Goal: Book appointment/travel/reservation

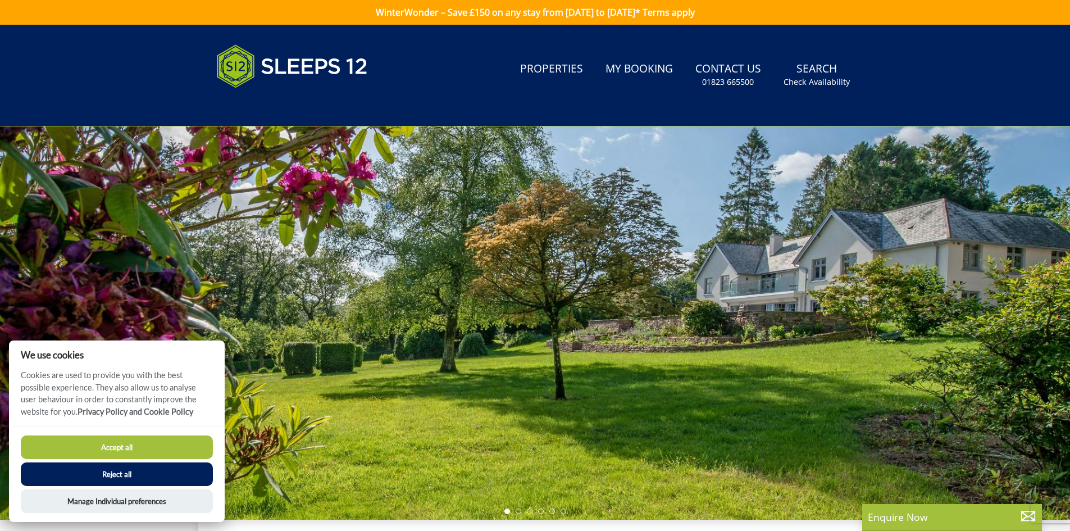
click at [171, 447] on button "Accept all" at bounding box center [117, 447] width 192 height 24
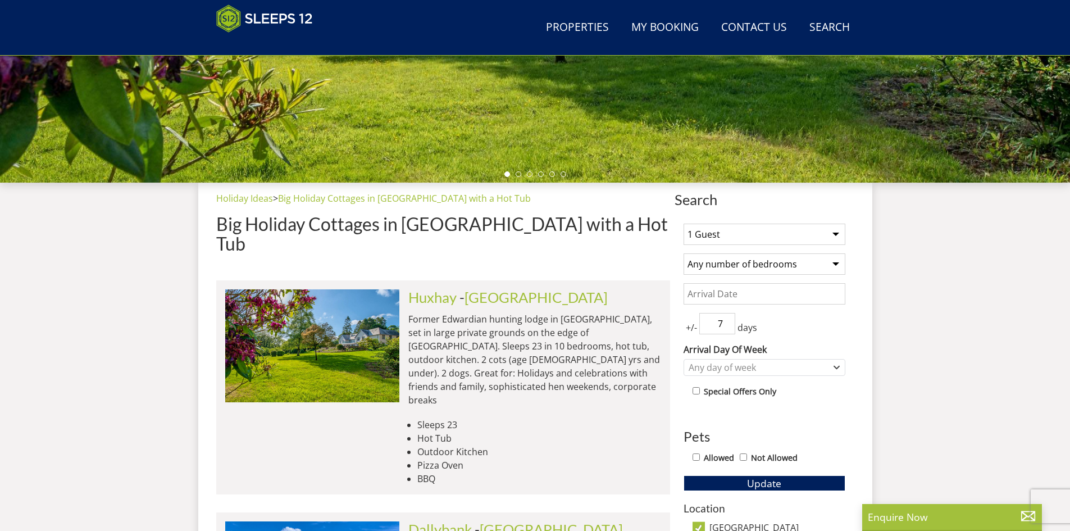
scroll to position [403, 0]
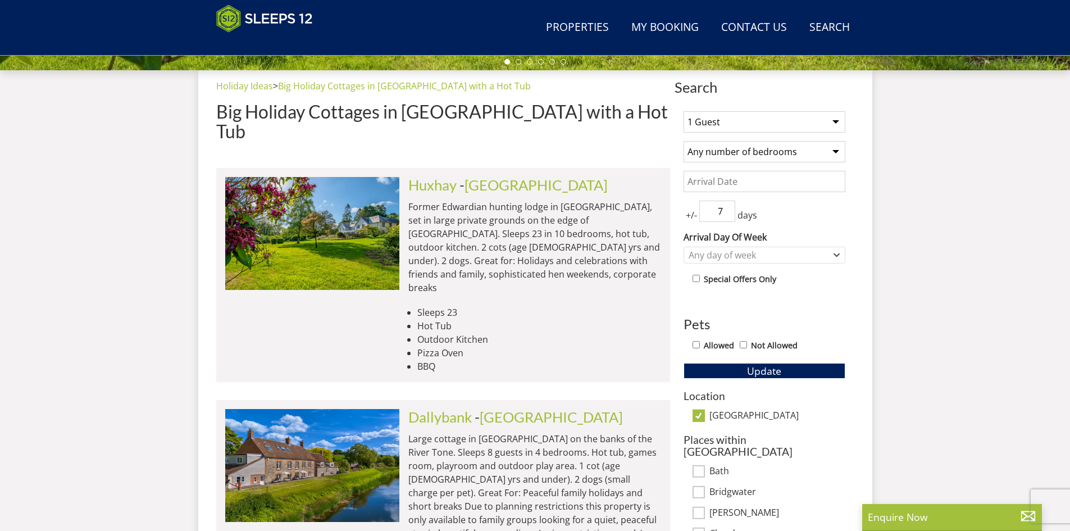
click at [764, 130] on select "1 Guest 2 Guests 3 Guests 4 Guests 5 Guests 6 Guests 7 Guests 8 Guests 9 Guests…" at bounding box center [765, 121] width 162 height 21
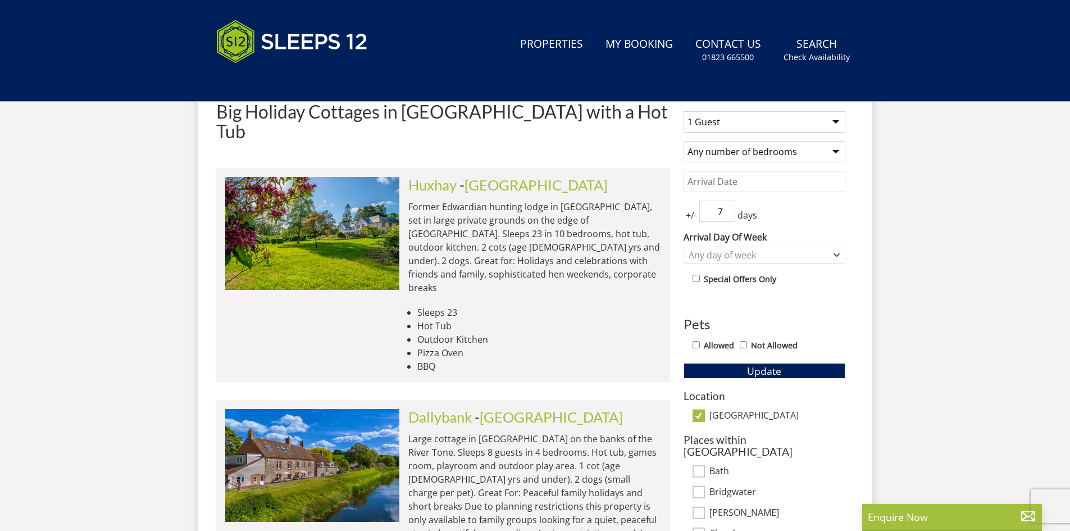
drag, startPoint x: 0, startPoint y: 0, endPoint x: 734, endPoint y: 130, distance: 745.0
click at [734, 130] on select "1 Guest 2 Guests 3 Guests 4 Guests 5 Guests 6 Guests 7 Guests 8 Guests 9 Guests…" at bounding box center [765, 121] width 162 height 21
select select "11"
click at [684, 111] on select "1 Guest 2 Guests 3 Guests 4 Guests 5 Guests 6 Guests 7 Guests 8 Guests 9 Guests…" at bounding box center [765, 121] width 162 height 21
click at [764, 184] on input "Date" at bounding box center [765, 181] width 162 height 21
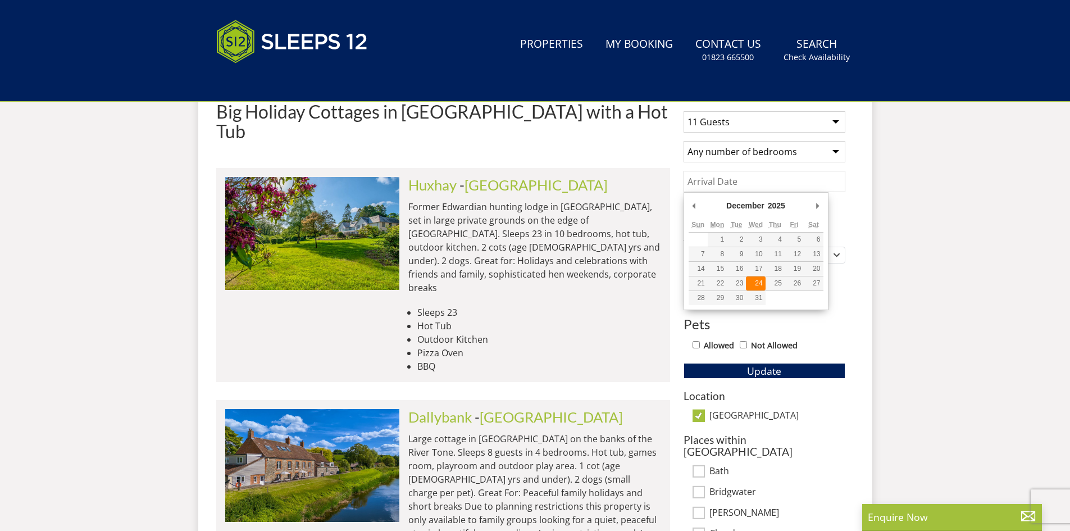
type input "[DATE]"
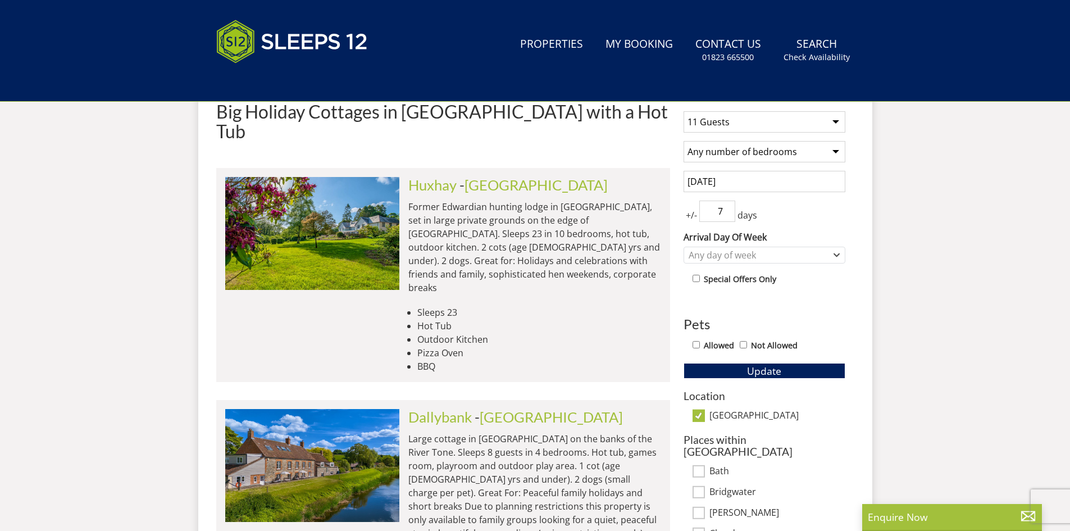
click at [735, 209] on span "days" at bounding box center [747, 214] width 24 height 13
click at [728, 209] on input "8" at bounding box center [717, 211] width 36 height 21
click at [724, 215] on input "7" at bounding box center [717, 211] width 36 height 21
click at [724, 215] on input "6" at bounding box center [717, 211] width 36 height 21
click at [724, 215] on input "5" at bounding box center [717, 211] width 36 height 21
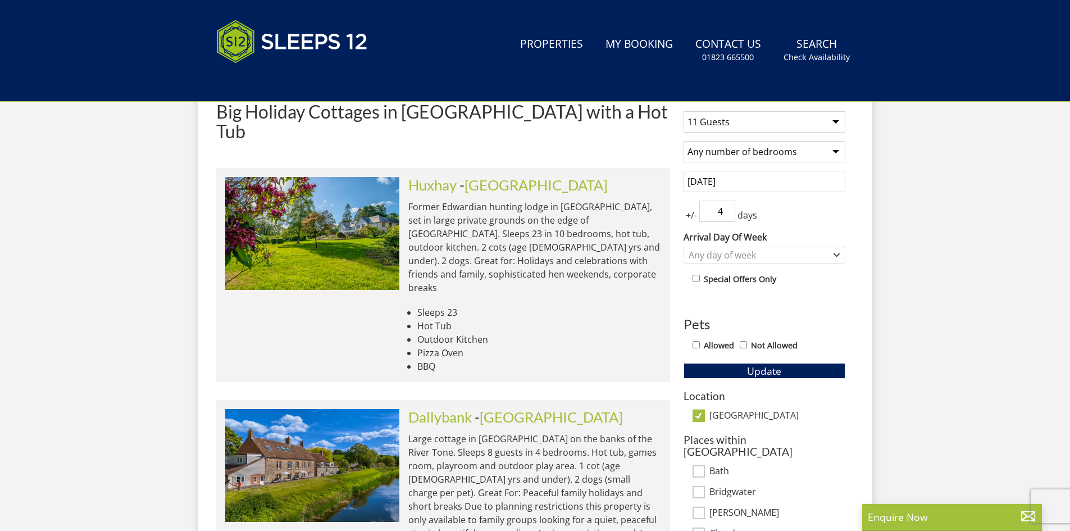
click at [724, 215] on input "4" at bounding box center [717, 211] width 36 height 21
click at [724, 215] on input "3" at bounding box center [717, 211] width 36 height 21
click at [724, 215] on input "2" at bounding box center [717, 211] width 36 height 21
click at [724, 215] on input "1" at bounding box center [717, 211] width 36 height 21
type input "0"
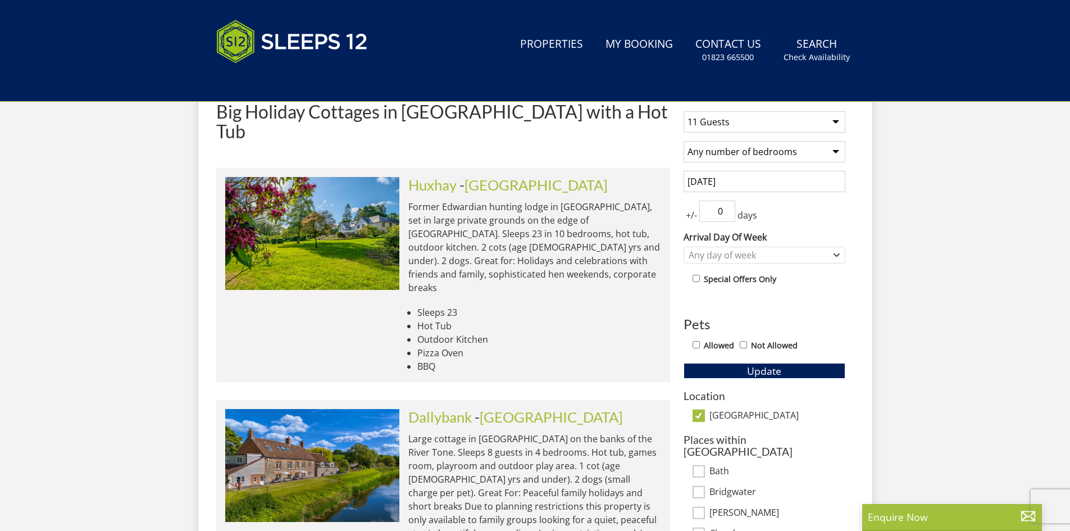
click at [724, 215] on input "0" at bounding box center [717, 211] width 36 height 21
click at [748, 257] on div "Any day of week" at bounding box center [758, 255] width 145 height 12
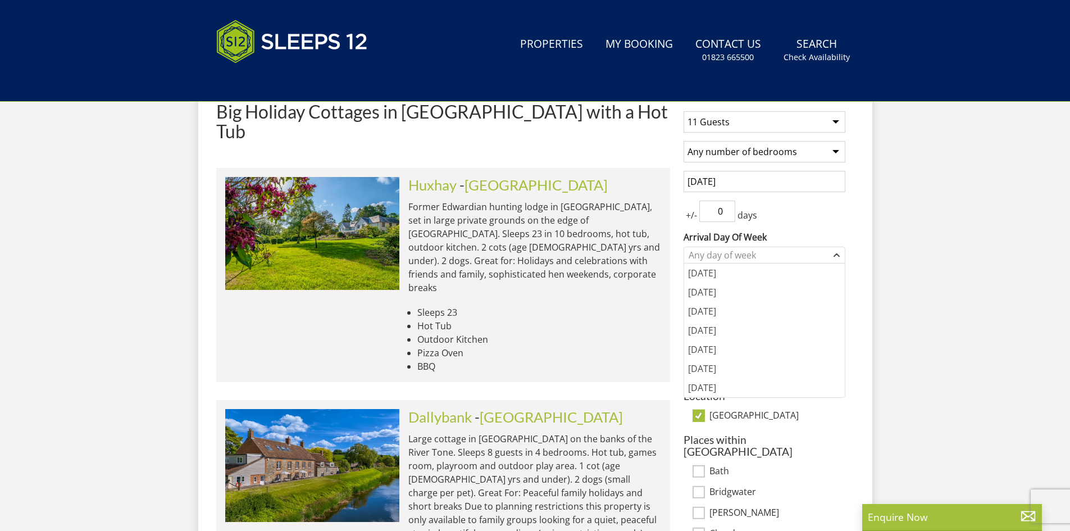
click at [794, 228] on div "1 Guest 2 Guests 3 Guests 4 Guests 5 Guests 6 Guests 7 Guests 8 Guests 9 Guests…" at bounding box center [765, 416] width 180 height 628
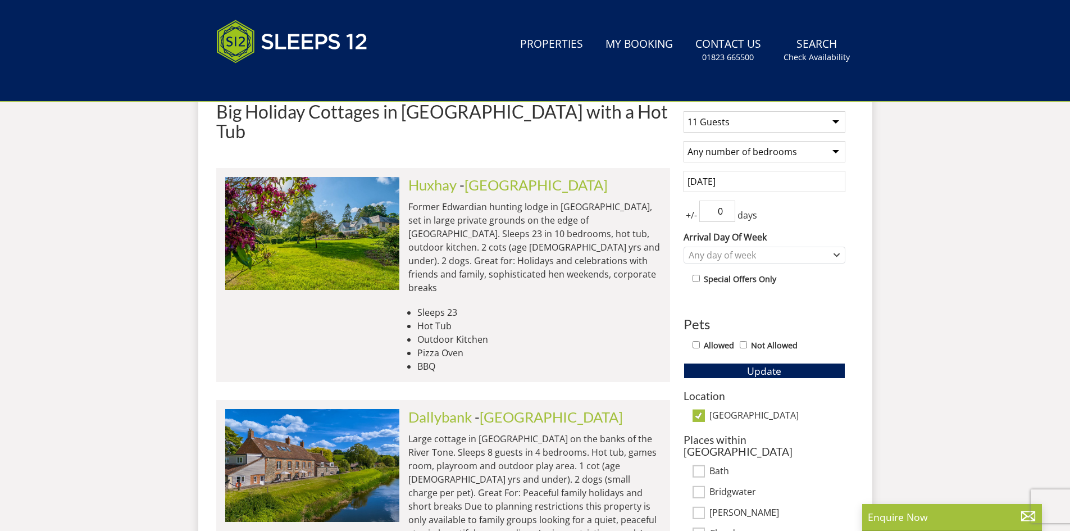
click at [708, 352] on div "Allowed Not Allowed" at bounding box center [769, 346] width 153 height 16
click at [701, 345] on div "Allowed Not Allowed" at bounding box center [769, 346] width 153 height 16
drag, startPoint x: 698, startPoint y: 347, endPoint x: 717, endPoint y: 360, distance: 23.5
click at [698, 347] on input "Allowed" at bounding box center [696, 344] width 7 height 7
checkbox input "true"
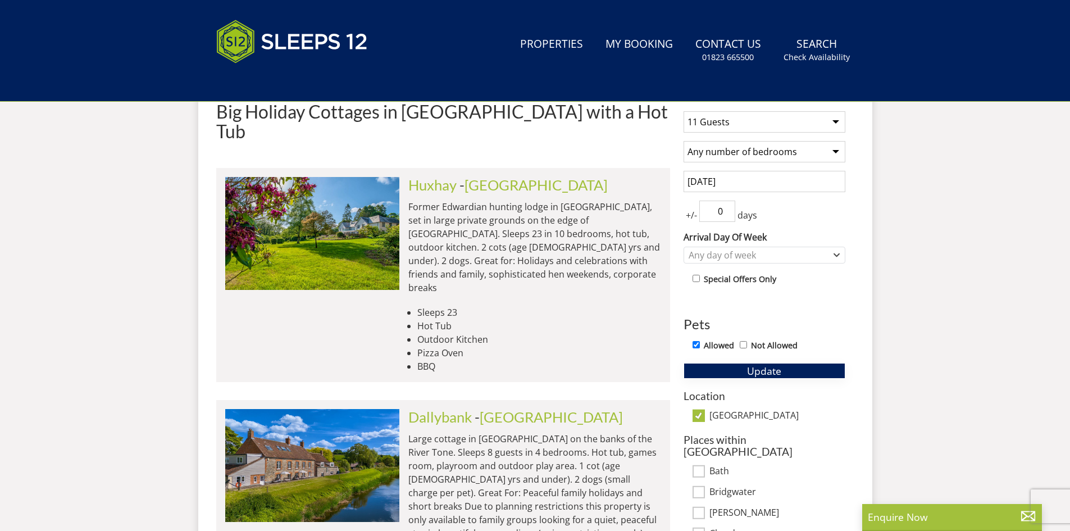
click at [717, 366] on button "Update" at bounding box center [765, 371] width 162 height 16
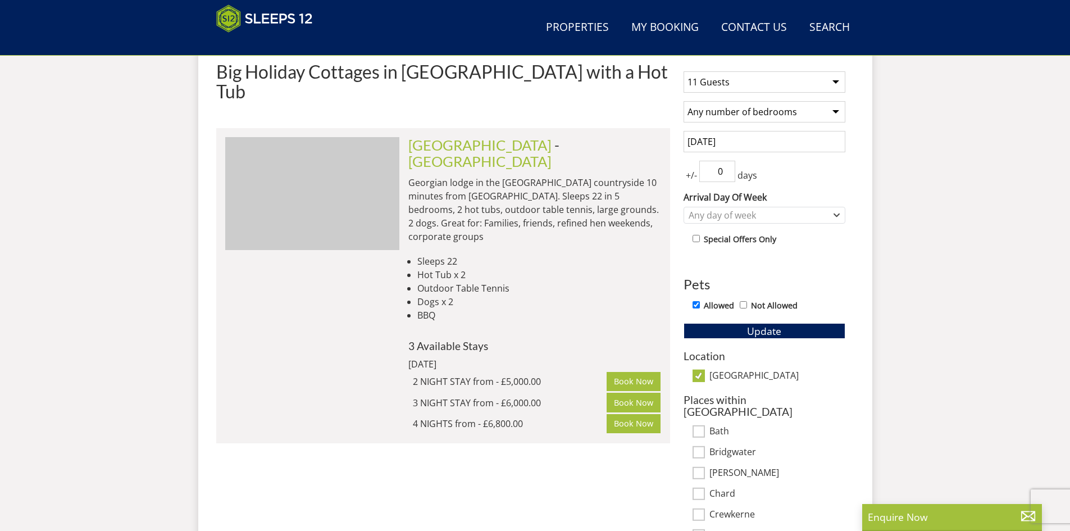
scroll to position [330, 0]
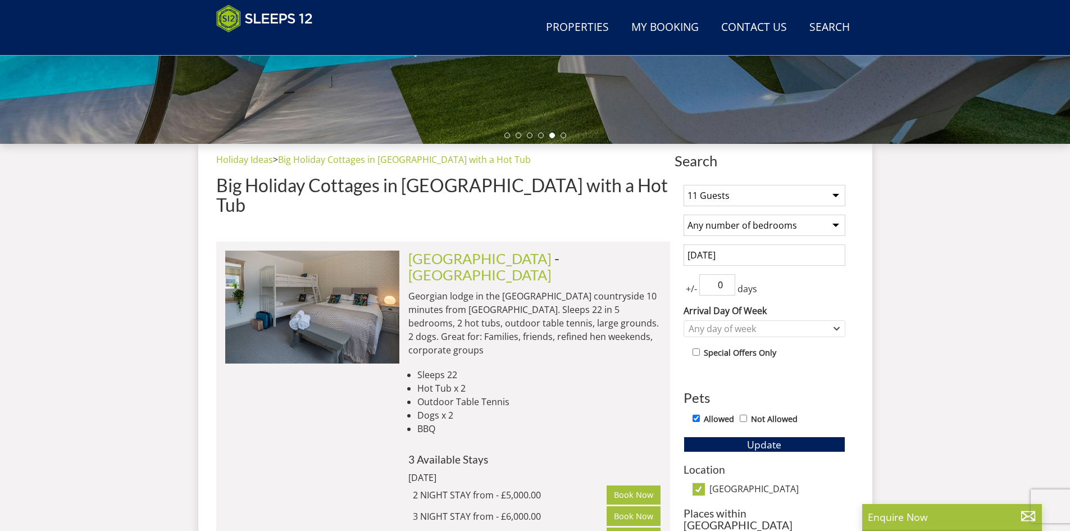
click at [789, 192] on select "1 Guest 2 Guests 3 Guests 4 Guests 5 Guests 6 Guests 7 Guests 8 Guests 9 Guests…" at bounding box center [765, 195] width 162 height 21
select select "10"
click at [684, 185] on select "1 Guest 2 Guests 3 Guests 4 Guests 5 Guests 6 Guests 7 Guests 8 Guests 9 Guests…" at bounding box center [765, 195] width 162 height 21
click at [771, 439] on span "Update" at bounding box center [764, 444] width 34 height 13
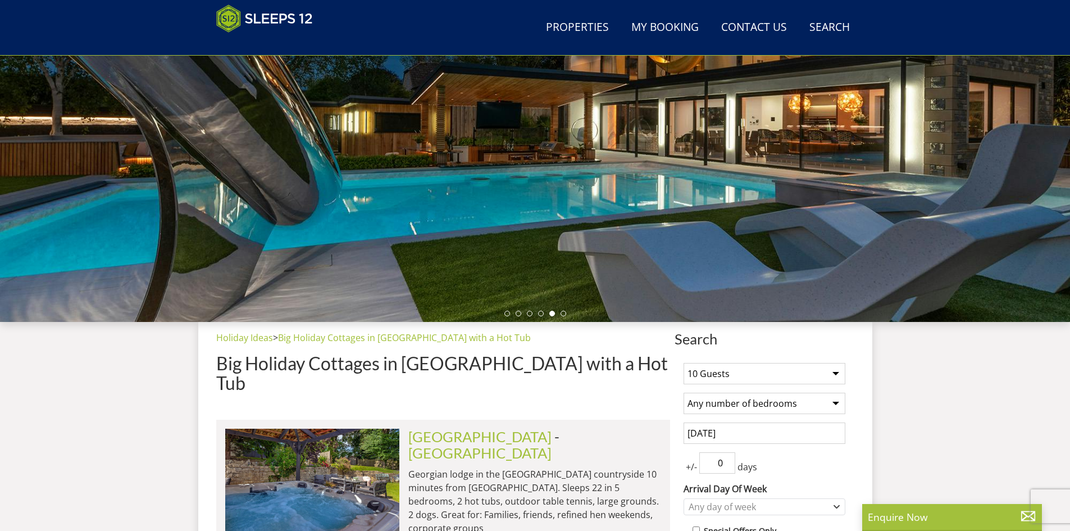
scroll to position [49, 0]
